Goal: Check status: Check status

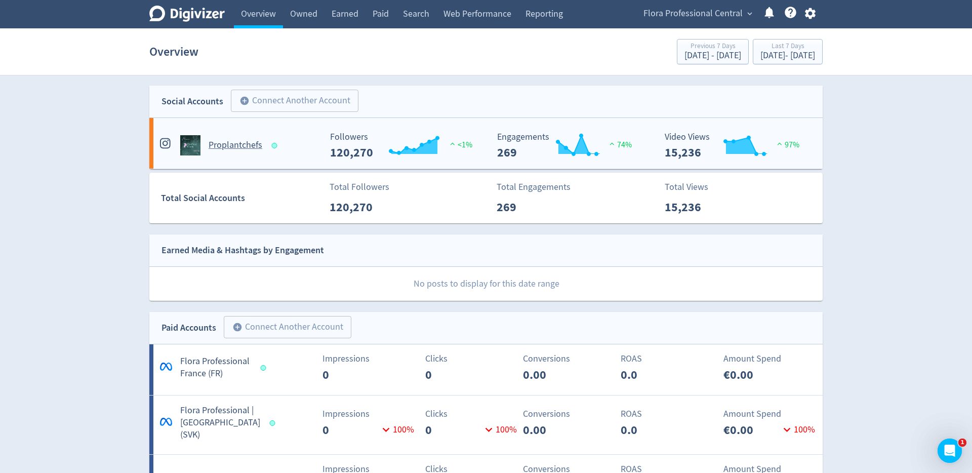
click at [233, 142] on h5 "Proplantchefs" at bounding box center [236, 145] width 54 height 12
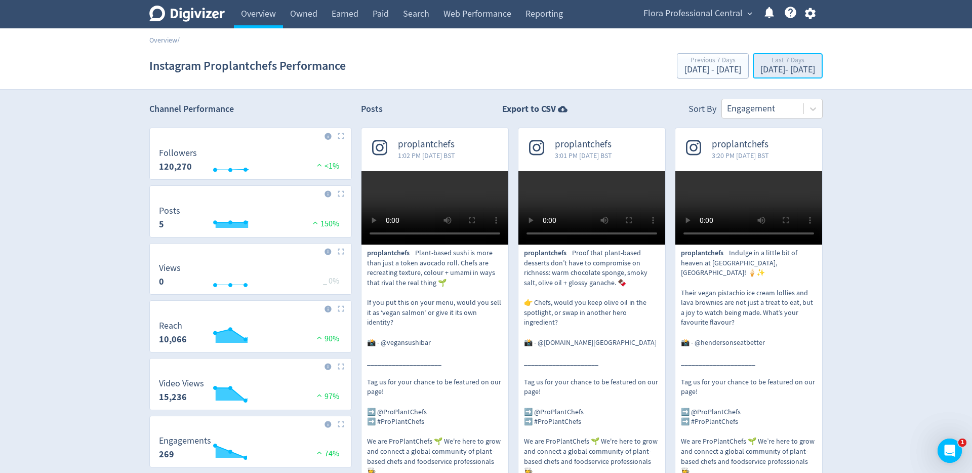
click at [762, 68] on div "[DATE] - [DATE]" at bounding box center [787, 69] width 55 height 9
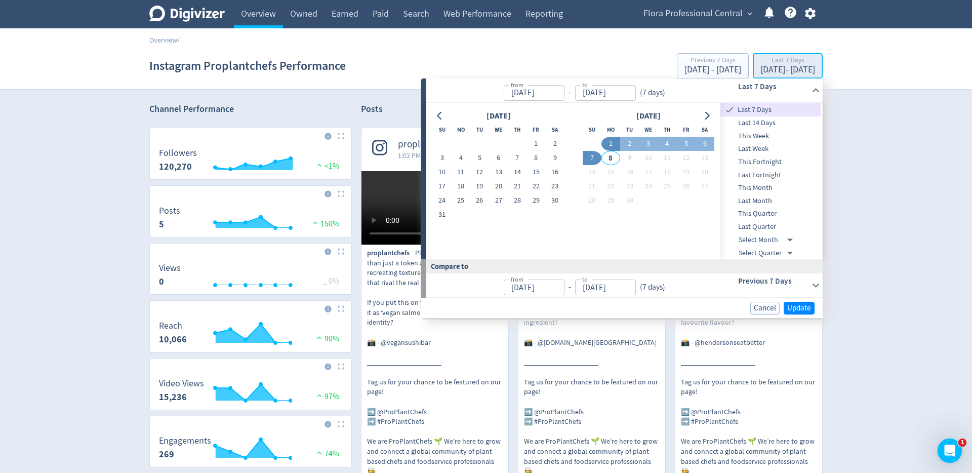
type input "[DATE]"
click at [440, 116] on icon "Go to previous month" at bounding box center [440, 116] width 8 height 8
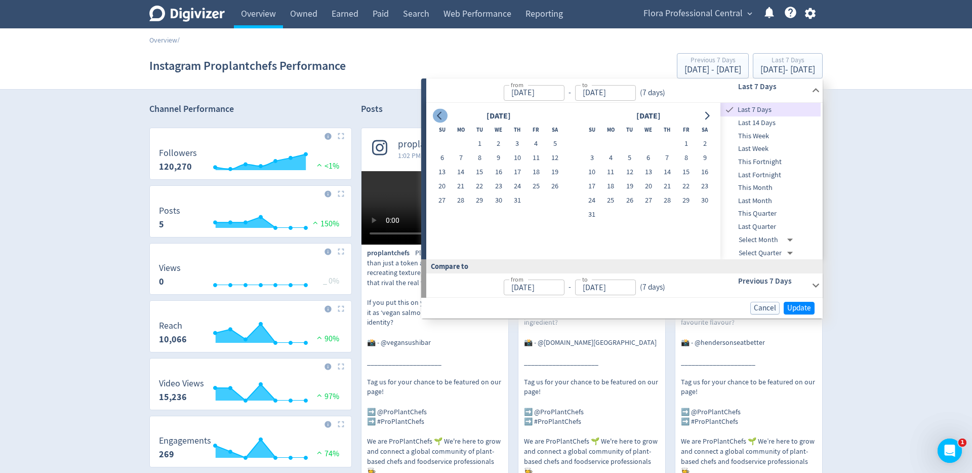
click at [440, 116] on icon "Go to previous month" at bounding box center [440, 116] width 8 height 8
click at [439, 116] on icon "Go to previous month" at bounding box center [440, 116] width 8 height 8
click at [548, 143] on button "1" at bounding box center [555, 144] width 19 height 14
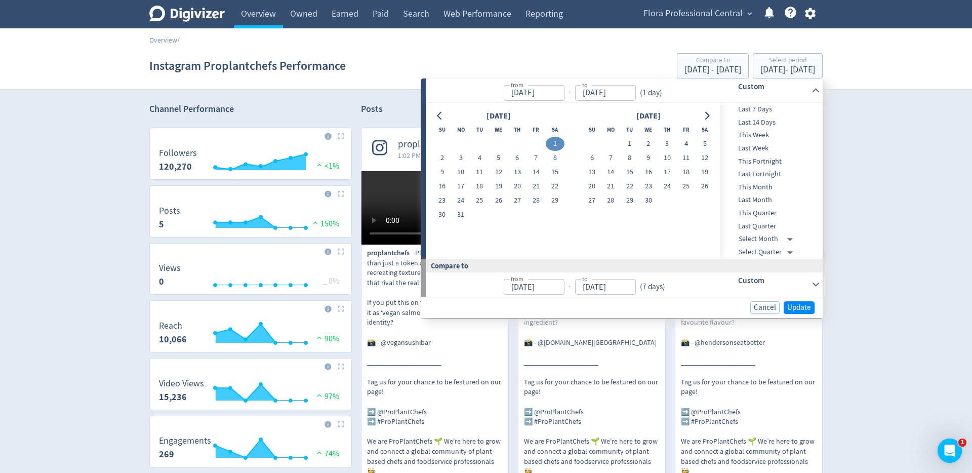
type input "[DATE]"
click at [710, 114] on icon "Go to next month" at bounding box center [707, 116] width 8 height 8
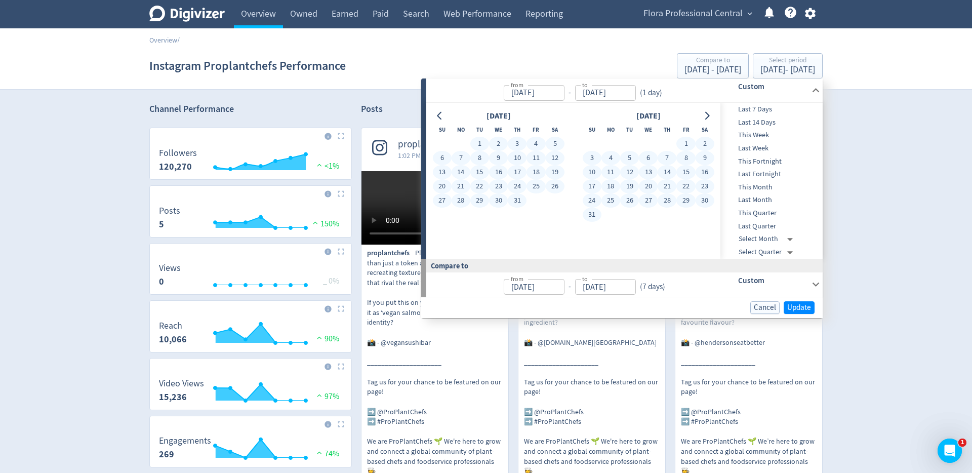
drag, startPoint x: 593, startPoint y: 216, endPoint x: 619, endPoint y: 218, distance: 25.9
click at [593, 216] on button "31" at bounding box center [592, 215] width 19 height 14
type input "[DATE]"
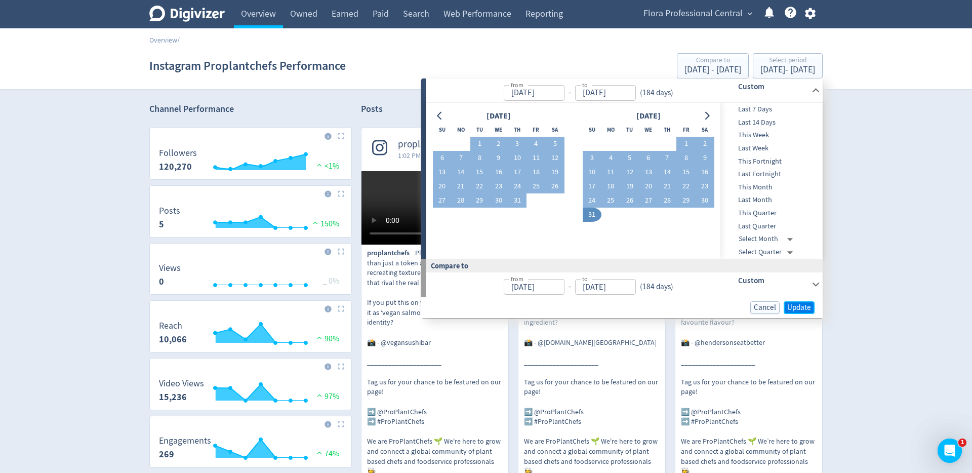
click at [794, 305] on span "Update" at bounding box center [799, 308] width 24 height 8
